Goal: Book appointment/travel/reservation

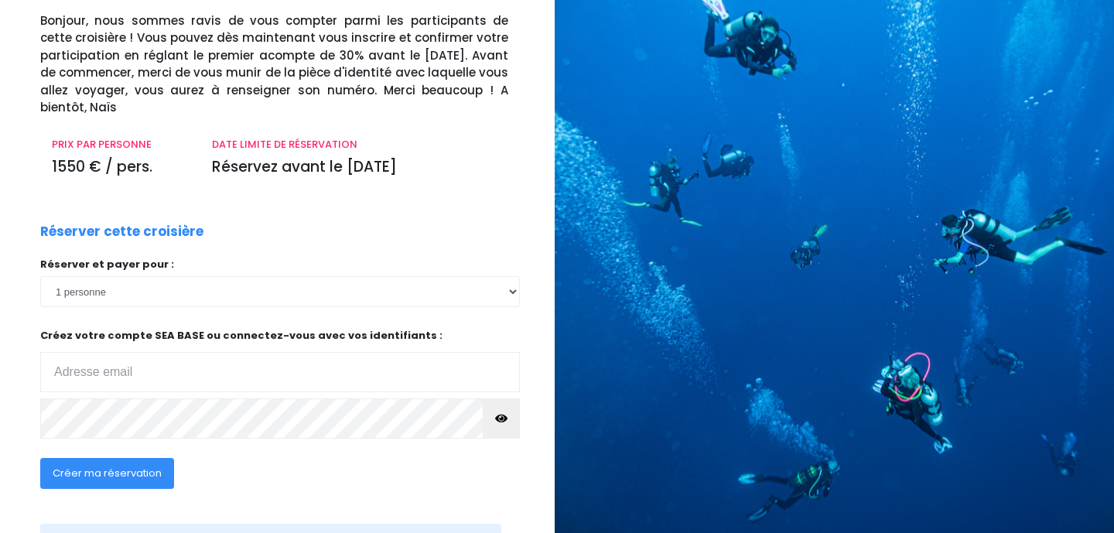
scroll to position [108, 2]
type input "[EMAIL_ADDRESS][DOMAIN_NAME]"
click at [128, 474] on span "Créer ma réservation" at bounding box center [107, 472] width 109 height 15
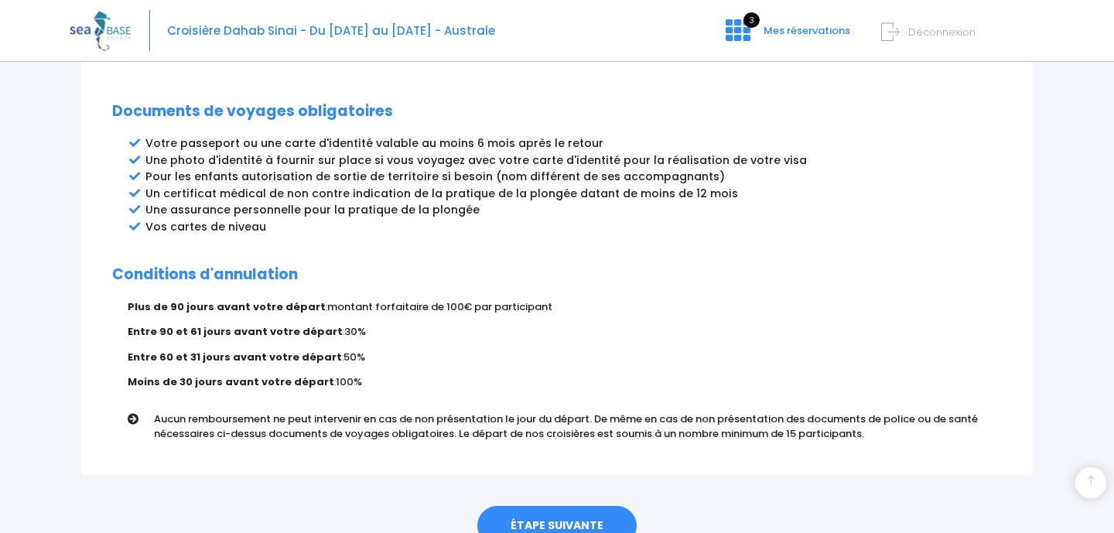
scroll to position [882, 0]
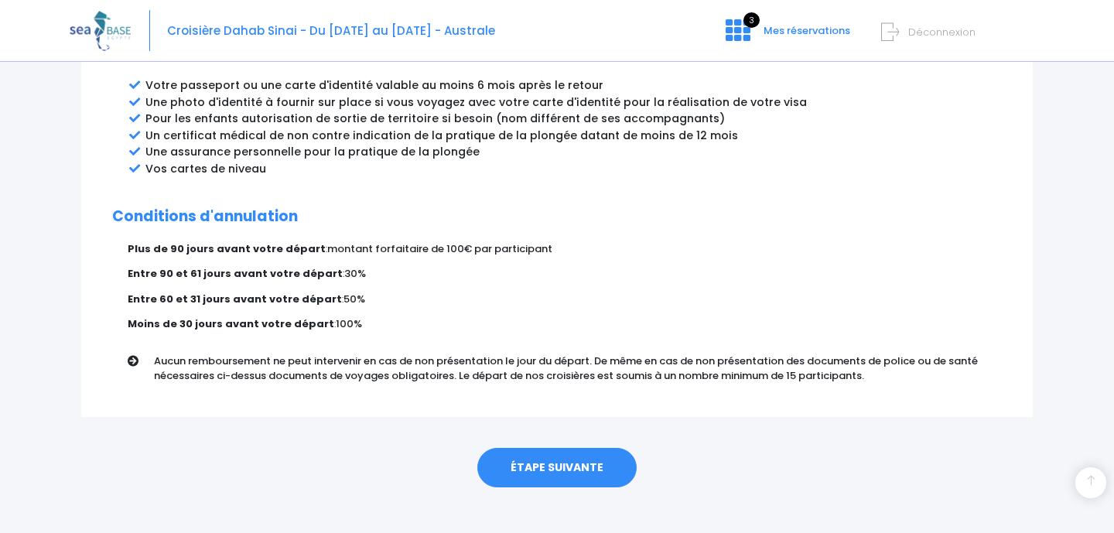
click at [545, 448] on link "ÉTAPE SUIVANTE" at bounding box center [556, 468] width 159 height 40
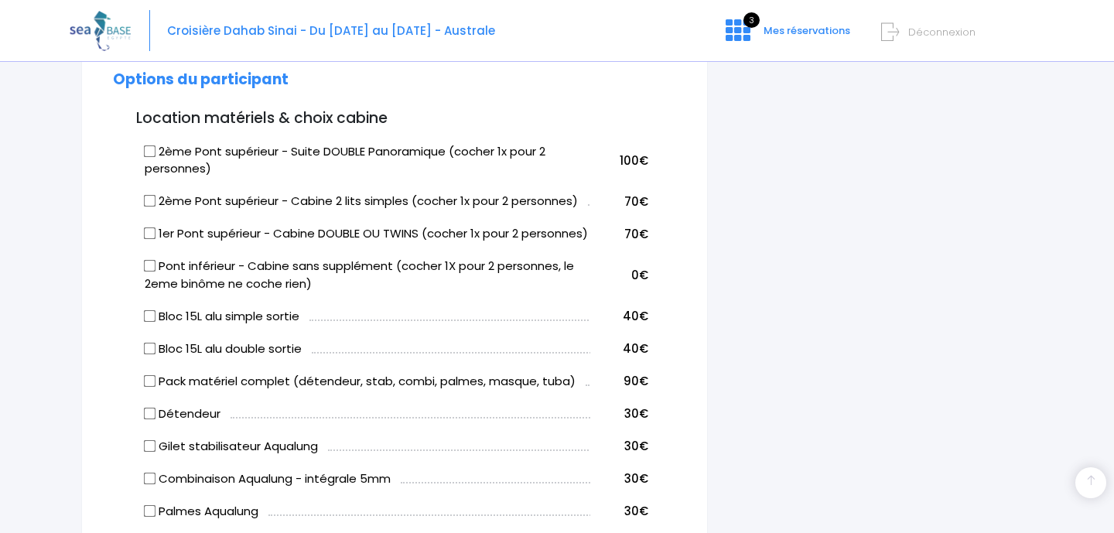
scroll to position [758, 0]
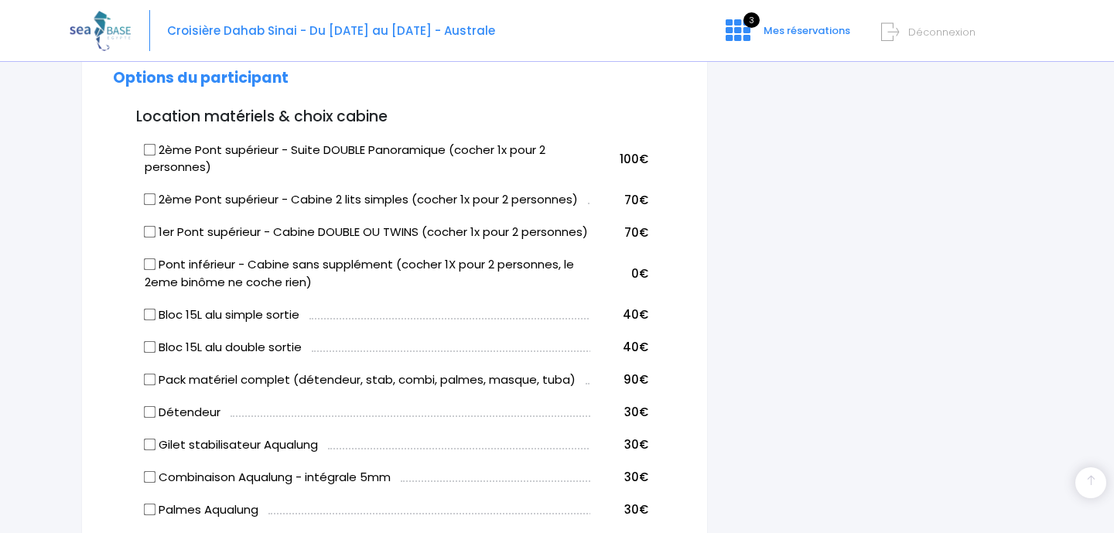
click at [150, 353] on input "Bloc 15L alu double sortie" at bounding box center [150, 346] width 12 height 12
checkbox input "true"
click at [150, 230] on input "1er Pont supérieur - Cabine DOUBLE OU TWINS (cocher 1x pour 2 personnes)" at bounding box center [150, 232] width 12 height 12
checkbox input "true"
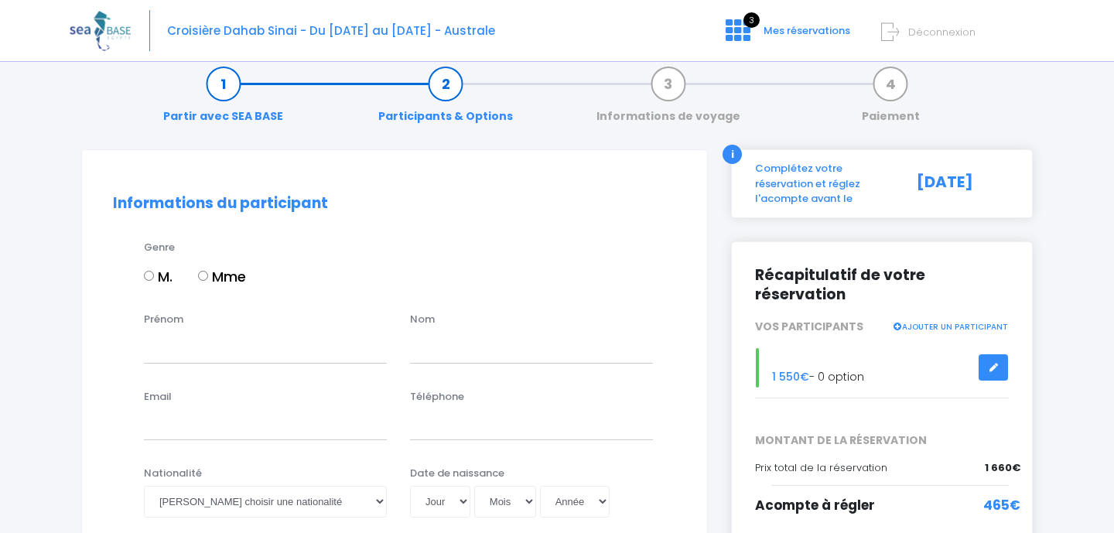
scroll to position [19, 0]
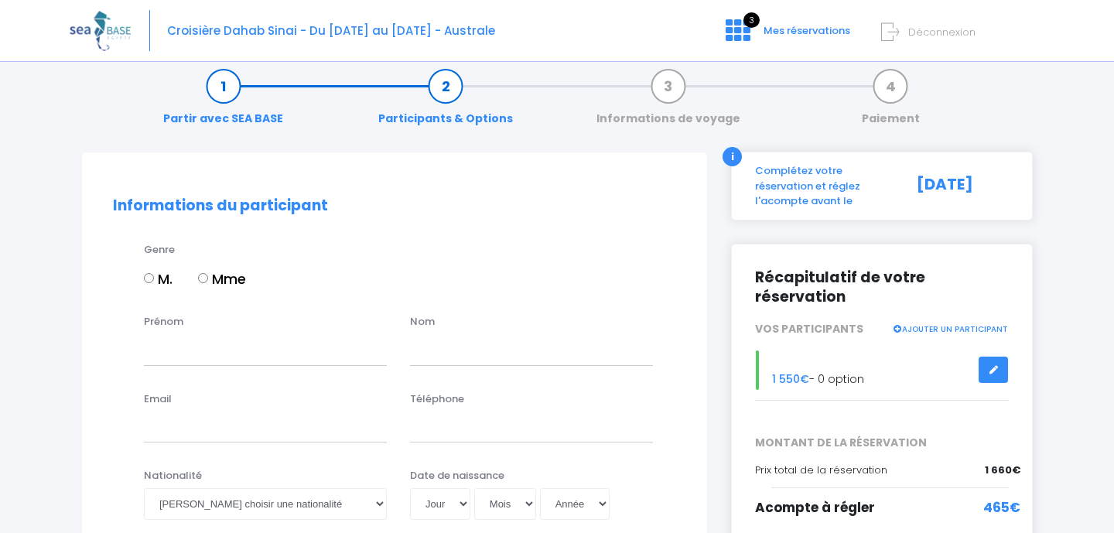
click at [150, 275] on input "M." at bounding box center [149, 278] width 10 height 10
radio input "true"
click at [190, 365] on input "Prénom" at bounding box center [265, 349] width 243 height 31
type input "CHRISTOPHE"
type input "CATHALA"
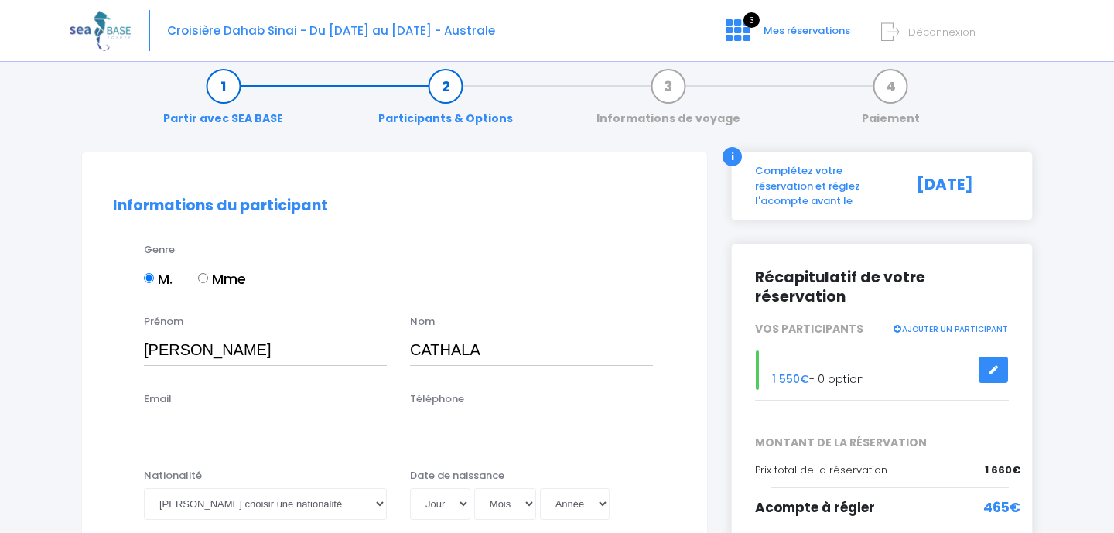
type input "canada@wanadoo.fr"
type input "0685265581"
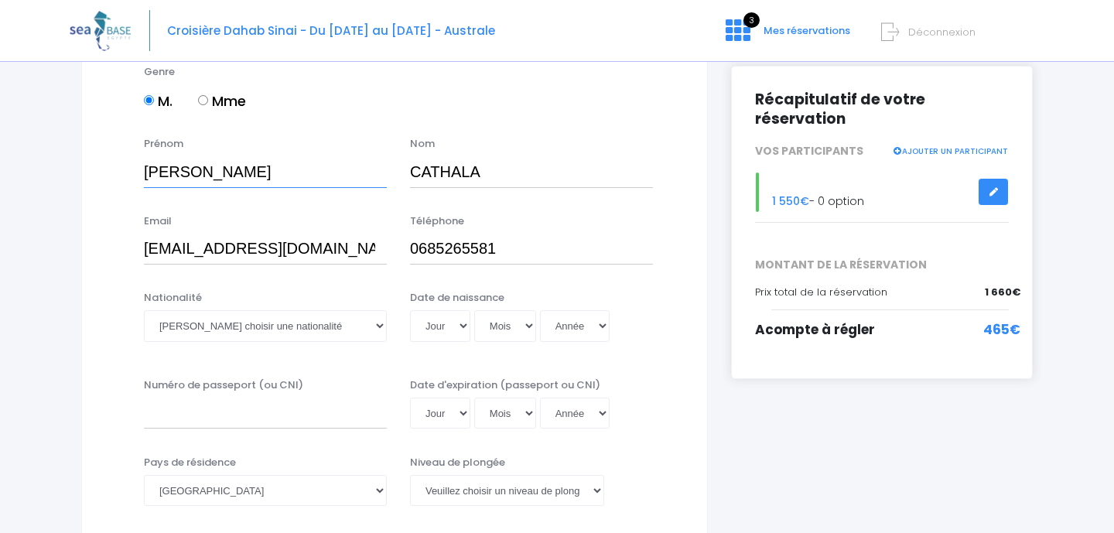
scroll to position [204, 0]
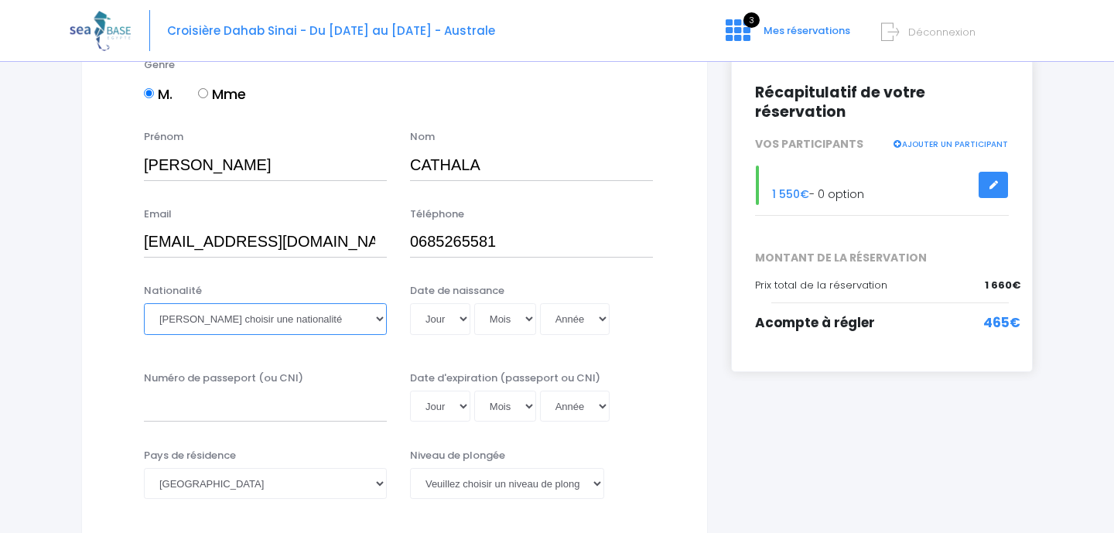
click at [238, 317] on select "Veuillez choisir une nationalité Afghane Albanaise Algerienne Allemande America…" at bounding box center [265, 318] width 243 height 31
select select "Française"
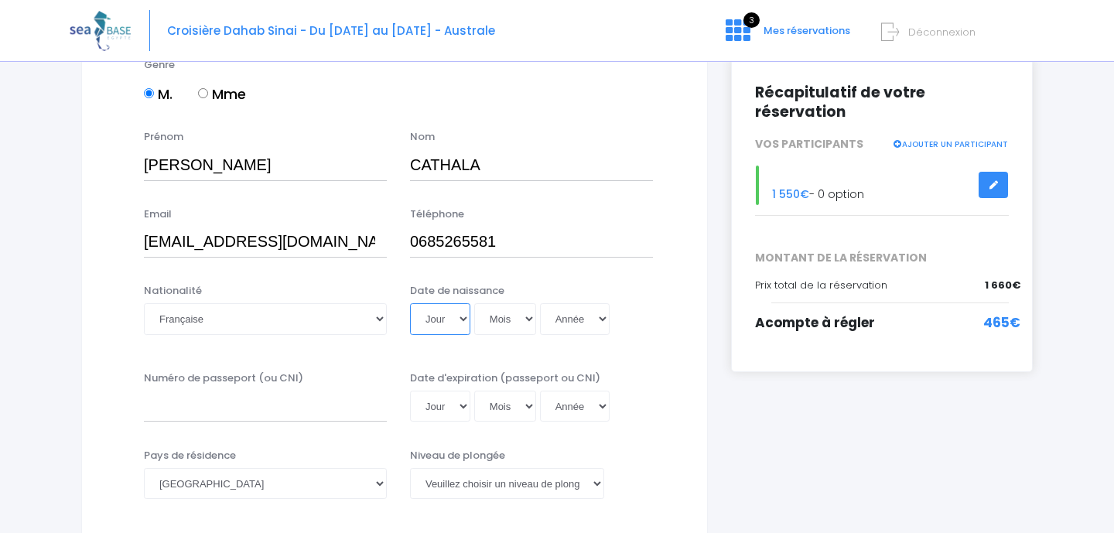
click at [461, 319] on select "Jour 01 02 03 04 05 06 07 08 09 10 11 12 13 14 15 16 17 18 19 20 21 22 23 24 25…" at bounding box center [440, 318] width 60 height 31
select select "29"
click at [528, 315] on select "Mois 01 02 03 04 05 06 07 08 09 10 11 12" at bounding box center [505, 318] width 62 height 31
select select "10"
click at [603, 318] on select "Année 2045 2044 2043 2042 2041 2040 2039 2038 2037 2036 2035 2034 2033 2032 203…" at bounding box center [575, 318] width 70 height 31
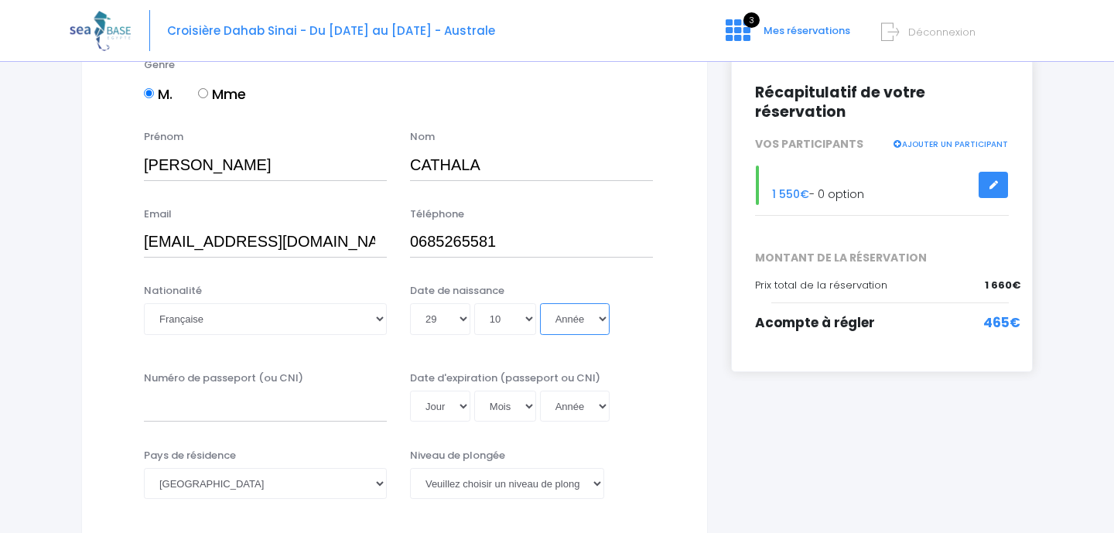
select select "1972"
type input "1972-10-29"
click at [253, 407] on input "Numéro de passeport (ou CNI)" at bounding box center [265, 406] width 243 height 31
type input "20A155989"
click at [462, 402] on select "Jour 01 02 03 04 05 06 07 08 09 10 11 12 13 14 15 16 17 18 19 20 21 22 23 24 25…" at bounding box center [440, 406] width 60 height 31
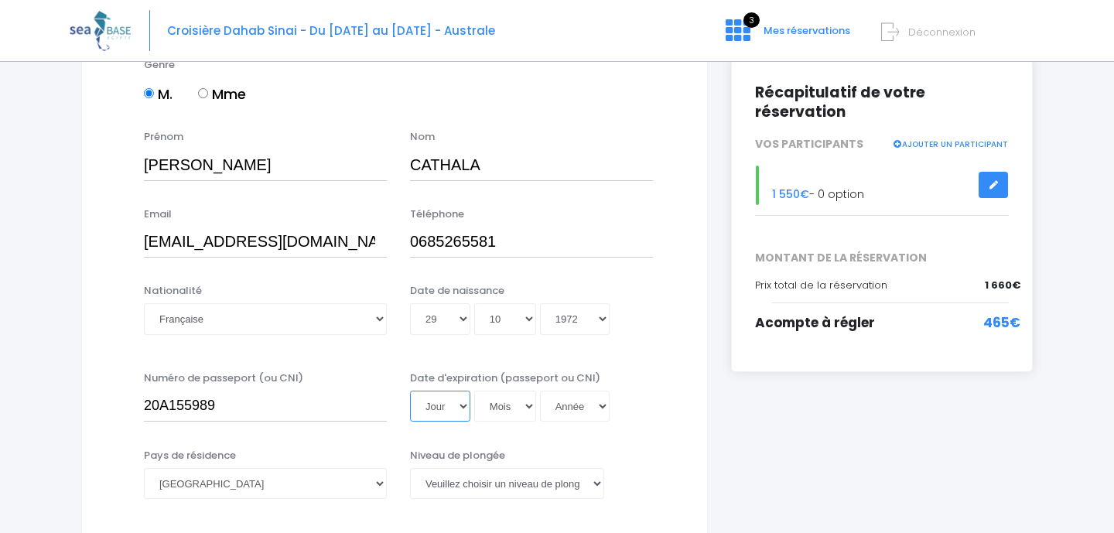
click at [459, 403] on select "Jour 01 02 03 04 05 06 07 08 09 10 11 12 13 14 15 16 17 18 19 20 21 22 23 24 25…" at bounding box center [440, 406] width 60 height 31
select select "11"
click at [511, 406] on select "Mois 01 02 03 04 05 06 07 08 09 10 11 12" at bounding box center [505, 406] width 62 height 31
select select "02"
click at [593, 405] on select "Année 2045 2044 2043 2042 2041 2040 2039 2038 2037 2036 2035 2034 2033 2032 203…" at bounding box center [575, 406] width 70 height 31
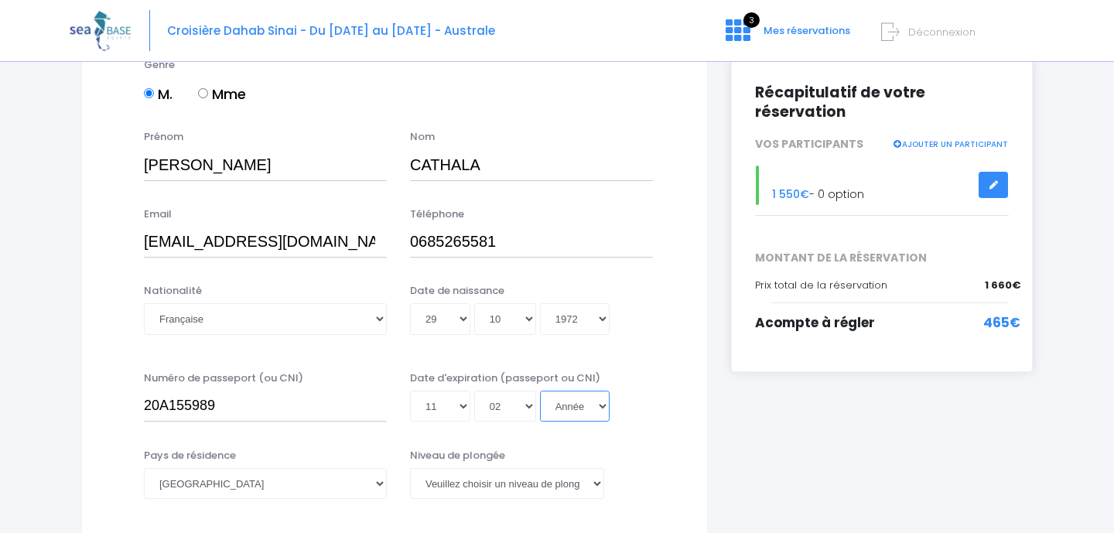
select select "2030"
type input "2030-02-11"
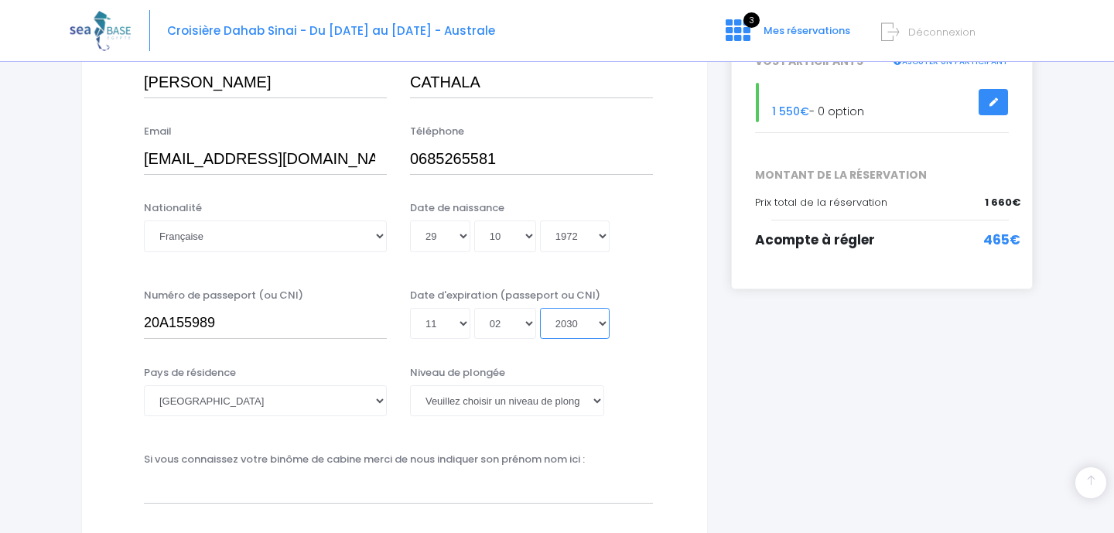
scroll to position [288, 0]
click at [570, 395] on select "Veuillez choisir un niveau de plongée Non plongeur Junior OW diver Adventure OW…" at bounding box center [507, 400] width 194 height 31
select select "N3"
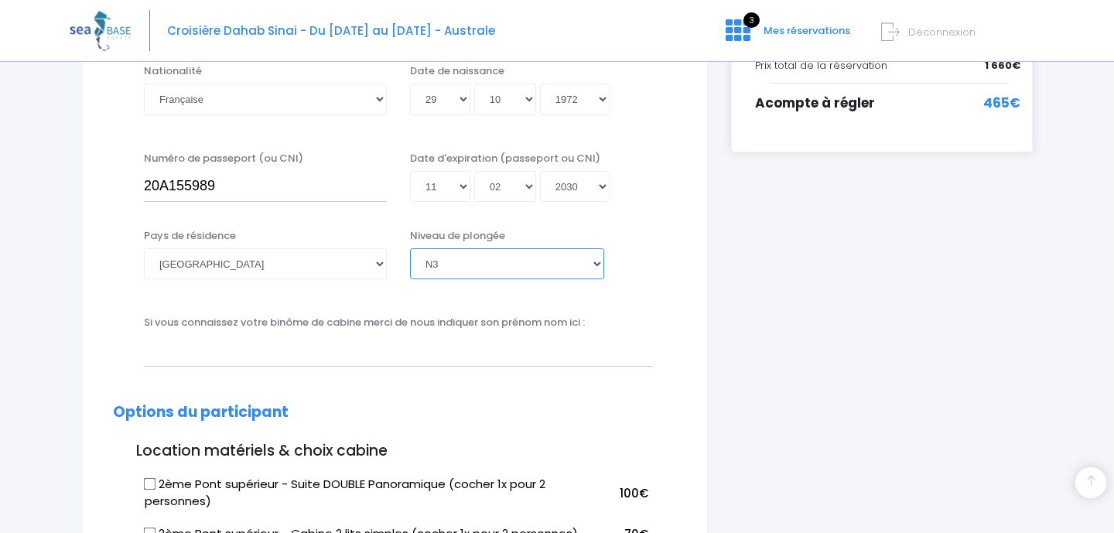
scroll to position [425, 0]
click at [208, 354] on input "text" at bounding box center [398, 349] width 509 height 31
type input "PATRICK FERRARI"
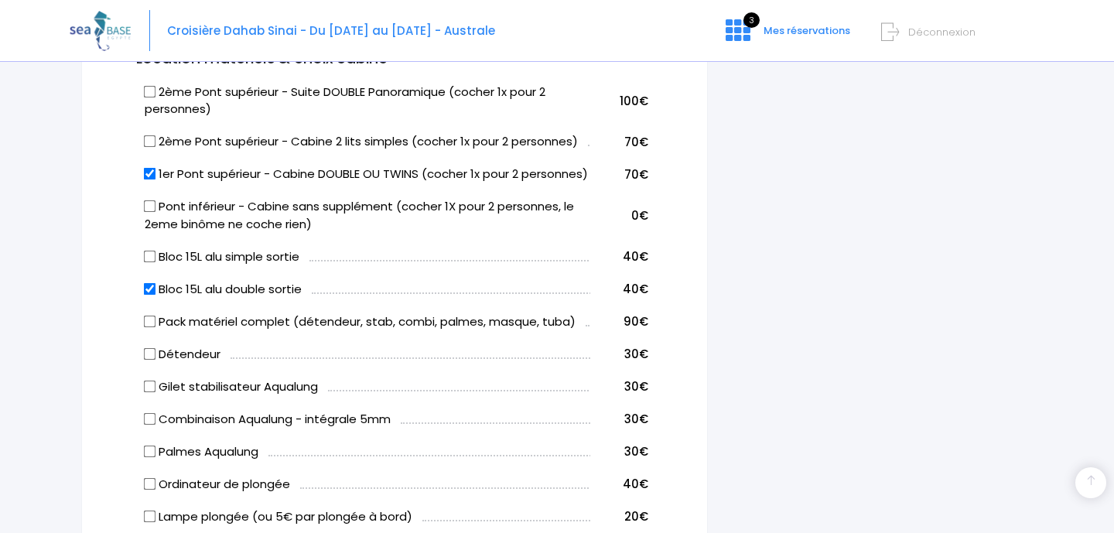
scroll to position [819, 0]
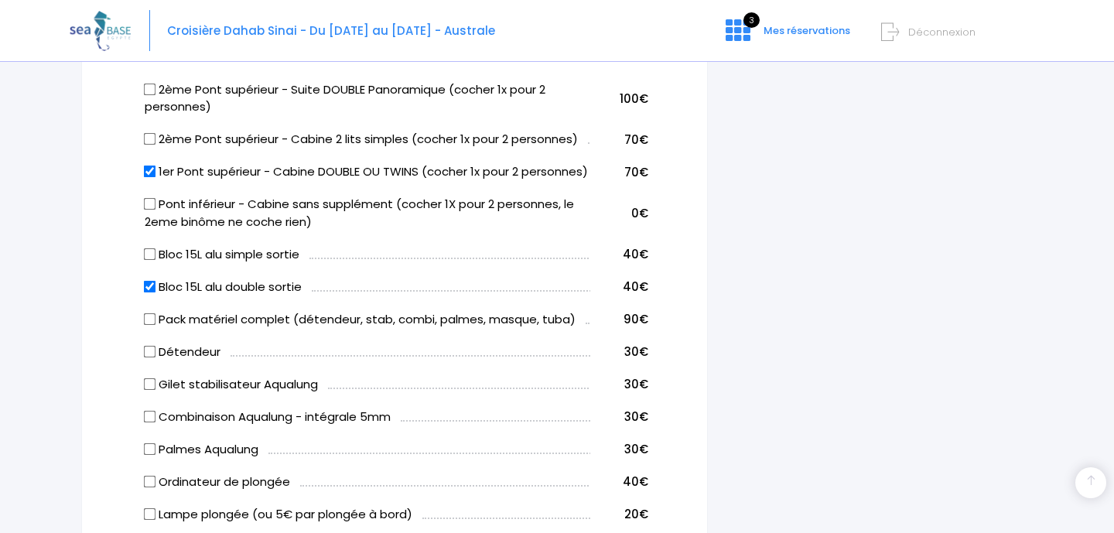
click at [149, 138] on input "2ème Pont supérieur - Cabine 2 lits simples (cocher 1x pour 2 personnes)" at bounding box center [150, 139] width 12 height 12
checkbox input "true"
click at [146, 173] on input "1er Pont supérieur - Cabine DOUBLE OU TWINS (cocher 1x pour 2 personnes)" at bounding box center [150, 172] width 12 height 12
checkbox input "false"
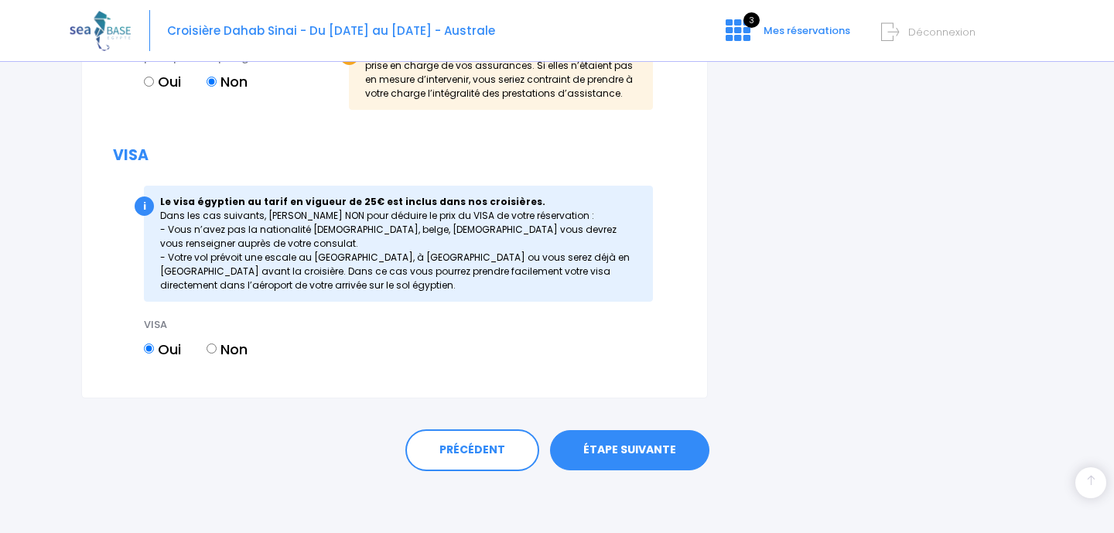
scroll to position [1821, 0]
click at [611, 450] on link "ÉTAPE SUIVANTE" at bounding box center [629, 450] width 159 height 40
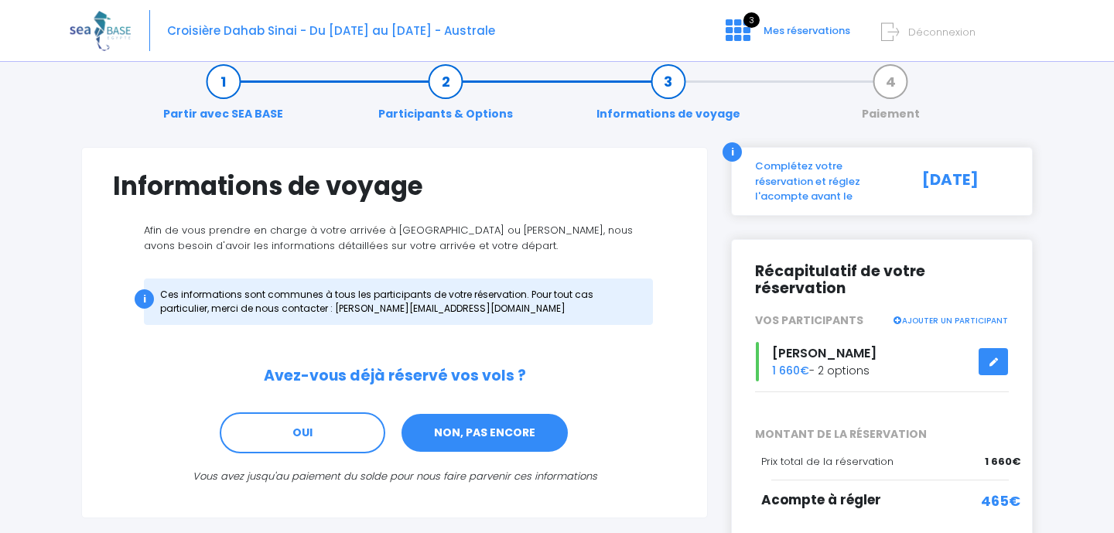
scroll to position [116, 0]
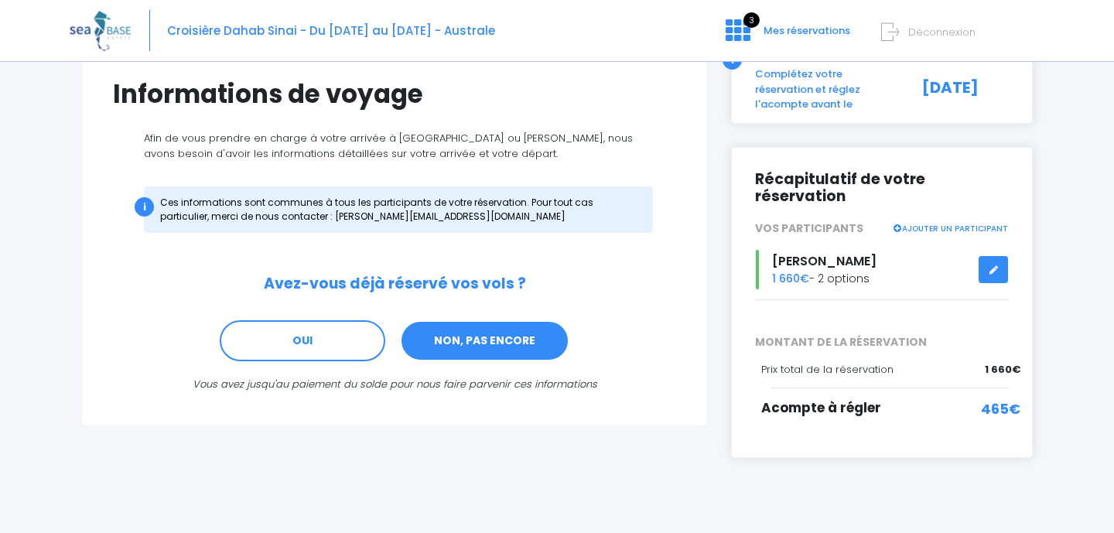
click at [494, 342] on link "NON, PAS ENCORE" at bounding box center [484, 341] width 169 height 42
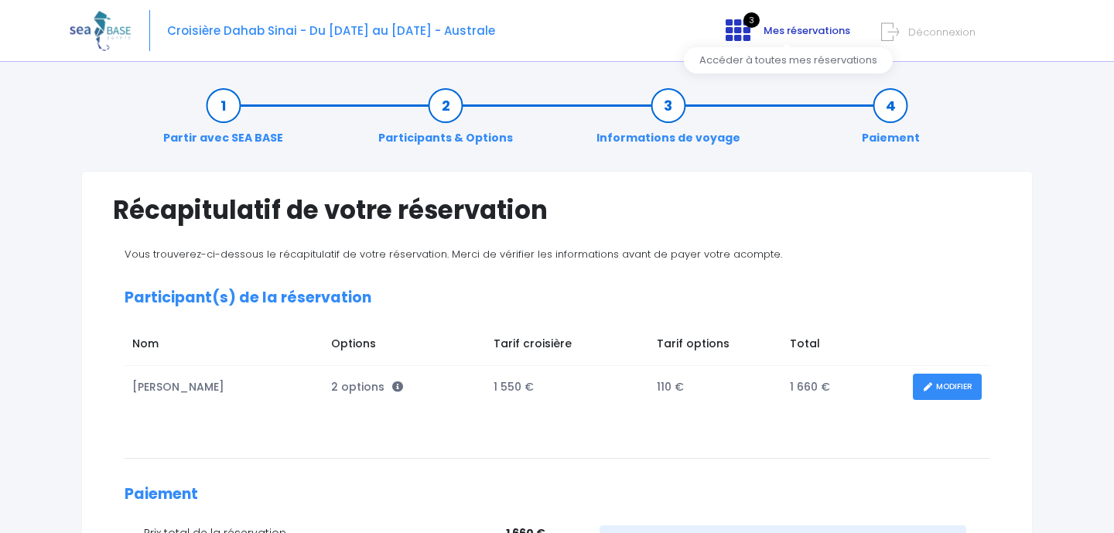
click at [739, 32] on icon at bounding box center [738, 30] width 25 height 25
